Goal: Information Seeking & Learning: Compare options

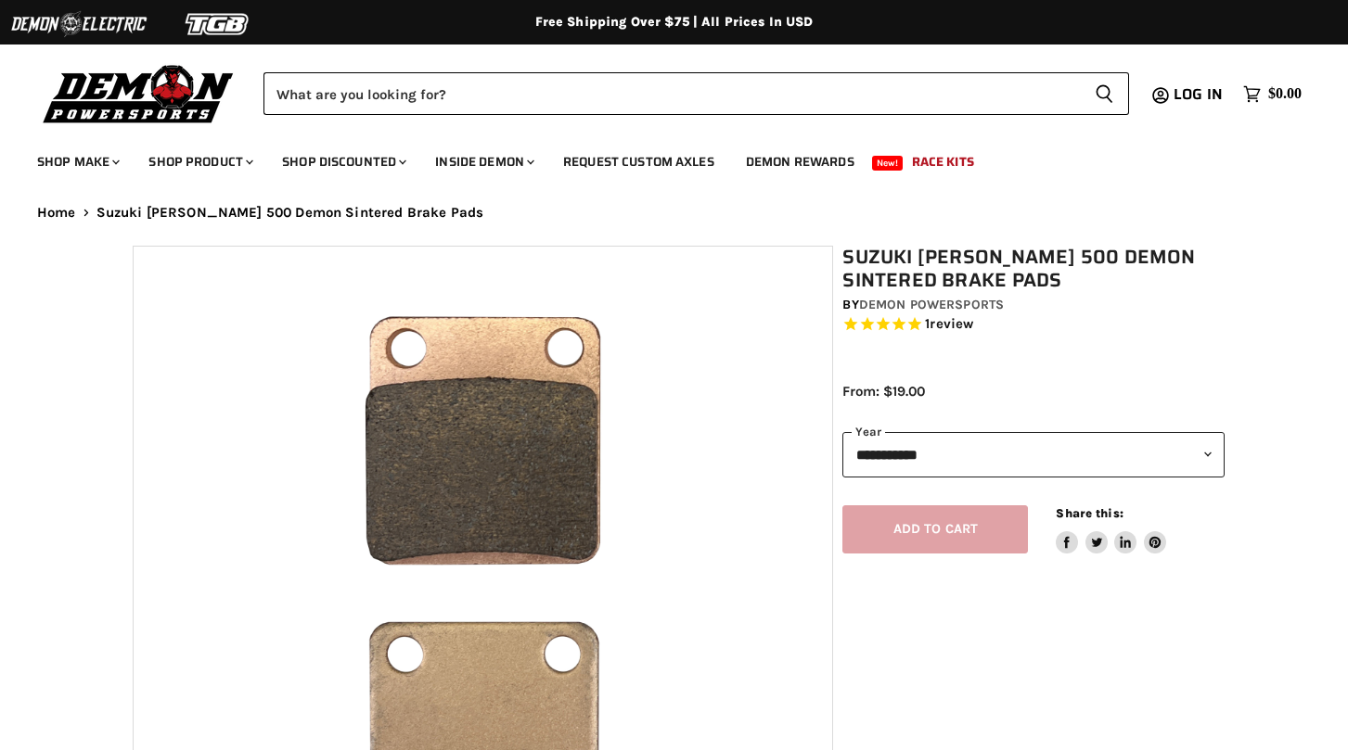
select select "******"
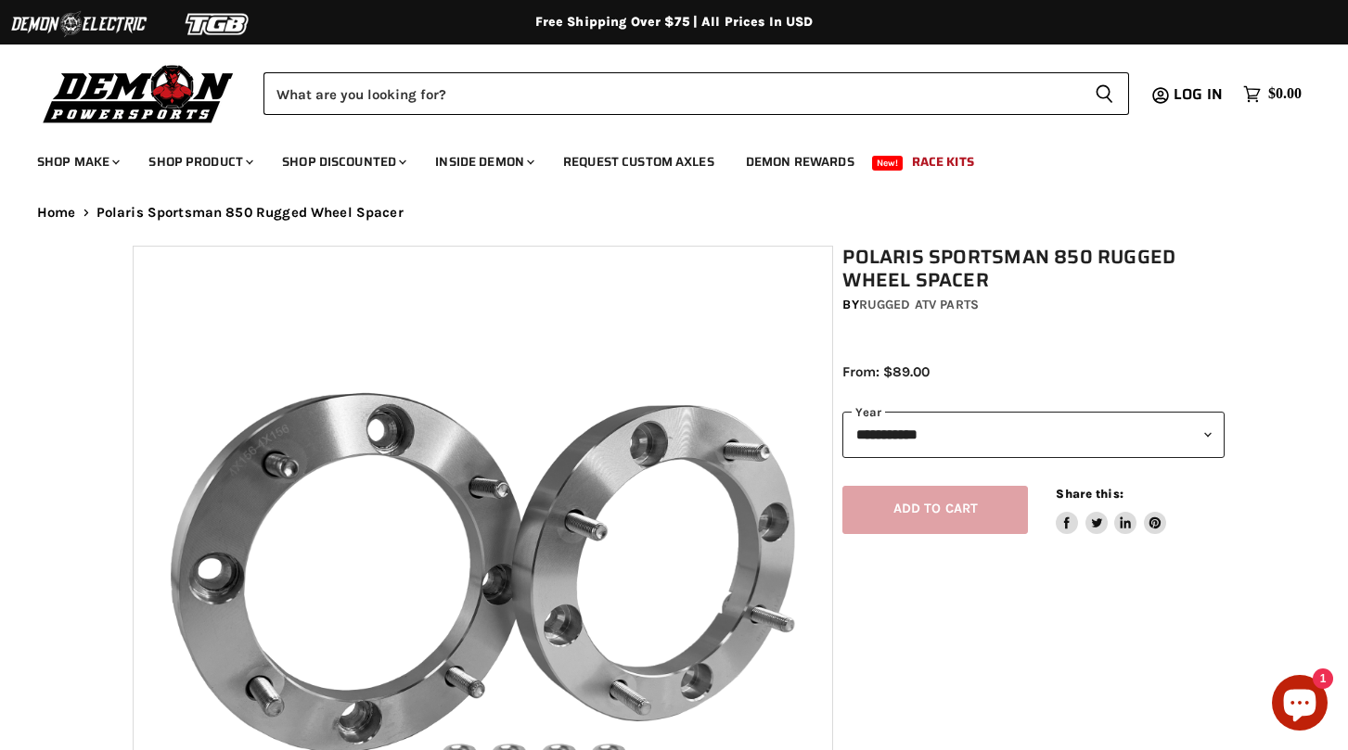
select select "******"
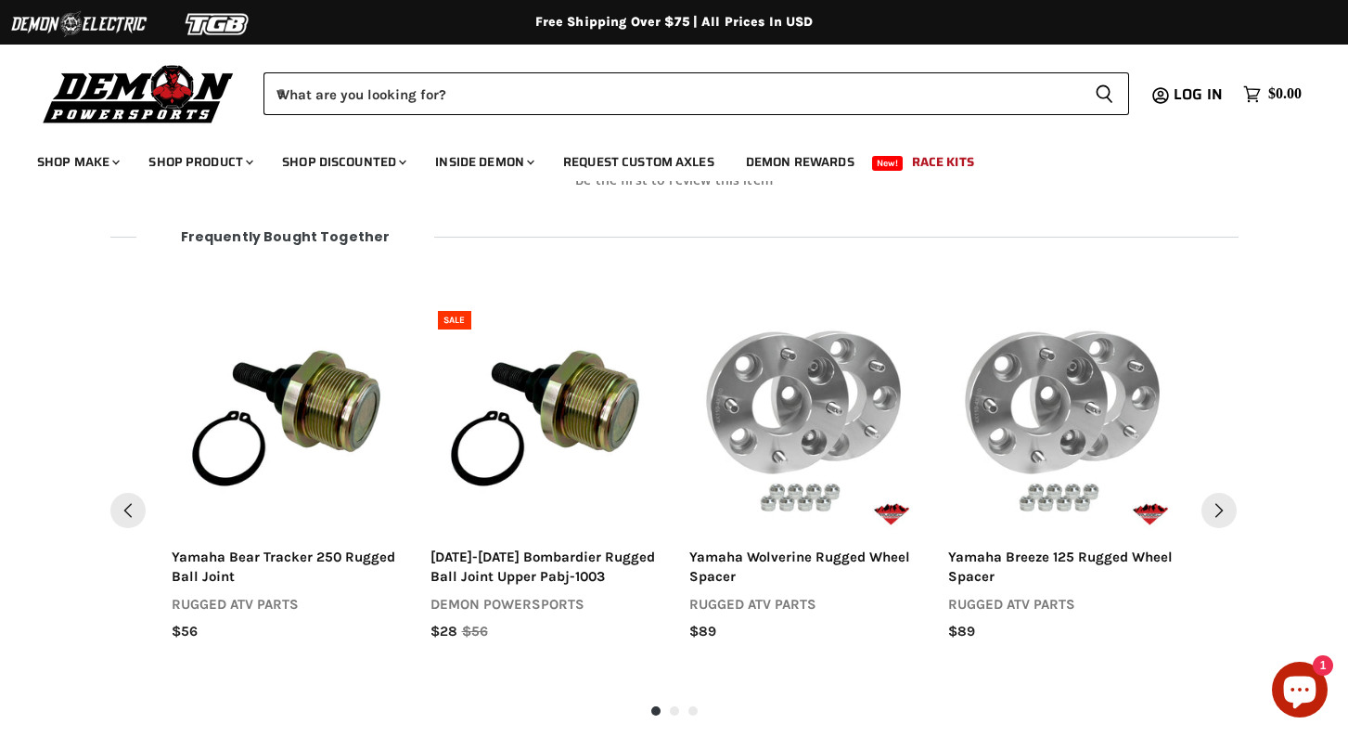
scroll to position [1880, 0]
